Goal: Task Accomplishment & Management: Manage account settings

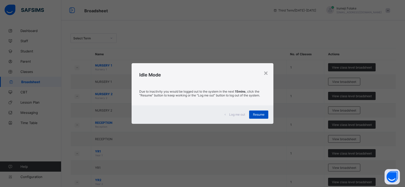
click at [261, 113] on span "Resume" at bounding box center [258, 114] width 11 height 4
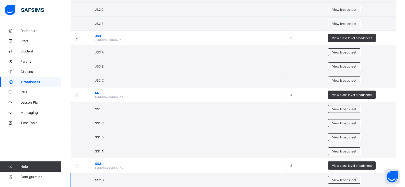
scroll to position [455, 0]
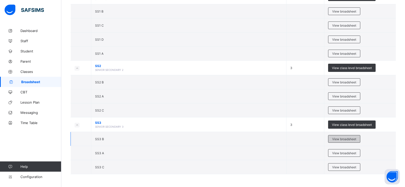
click at [342, 137] on span "View broadsheet" at bounding box center [344, 139] width 24 height 4
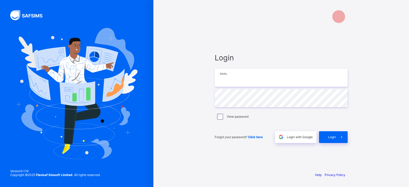
click at [234, 81] on input "email" at bounding box center [281, 78] width 133 height 18
type input "**********"
click at [337, 136] on span at bounding box center [342, 137] width 12 height 12
click at [330, 136] on div "Login" at bounding box center [333, 137] width 29 height 12
click at [334, 135] on div "Login" at bounding box center [333, 137] width 29 height 12
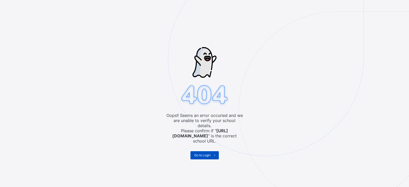
click at [201, 153] on span "Go to Login" at bounding box center [202, 155] width 16 height 4
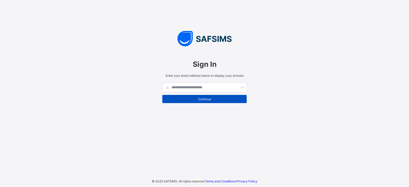
click at [213, 98] on span "Continue" at bounding box center [204, 99] width 77 height 4
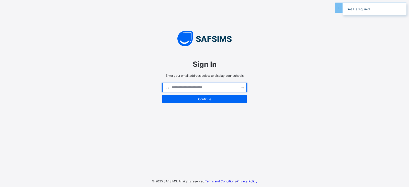
click at [213, 89] on input "text" at bounding box center [204, 88] width 84 height 10
type input "**********"
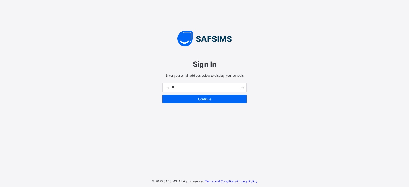
type input "*"
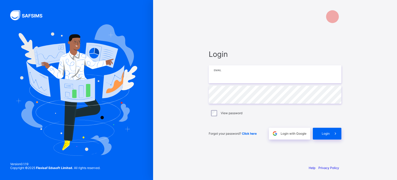
drag, startPoint x: 0, startPoint y: 0, endPoint x: 228, endPoint y: 77, distance: 240.5
click at [228, 77] on input "email" at bounding box center [275, 74] width 133 height 18
type input "**********"
click at [326, 128] on div "Login" at bounding box center [327, 133] width 29 height 12
